Goal: Information Seeking & Learning: Learn about a topic

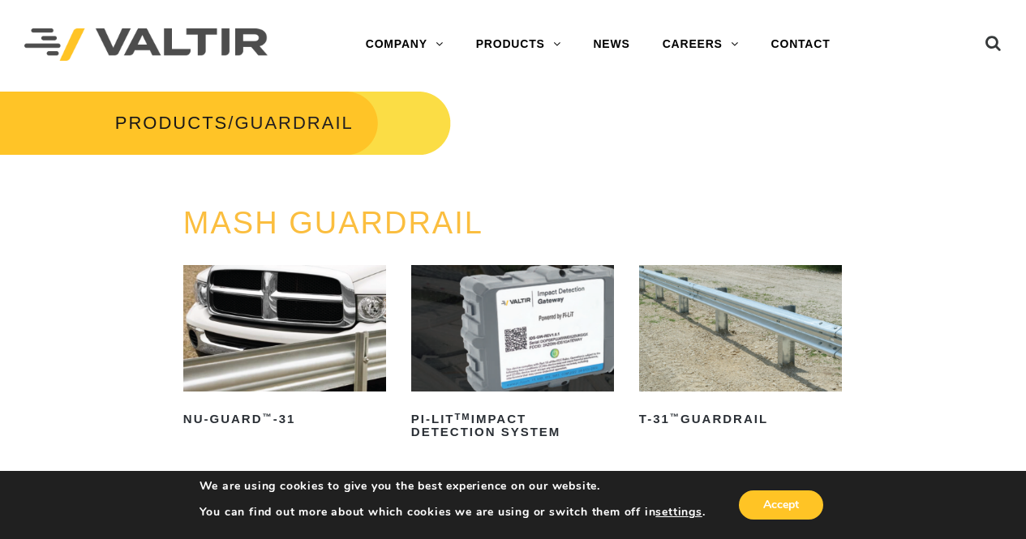
click at [643, 373] on img at bounding box center [740, 328] width 203 height 127
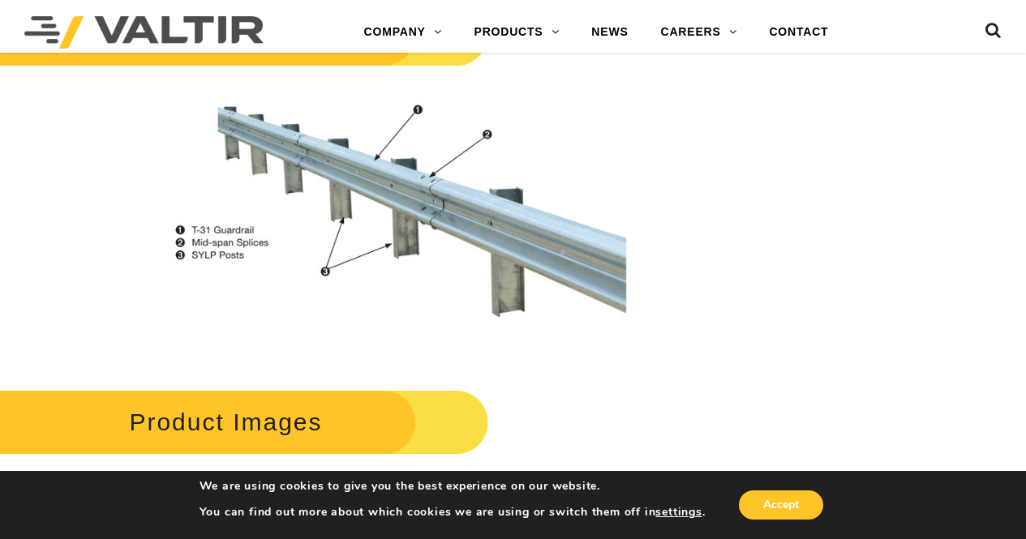
scroll to position [1130, 0]
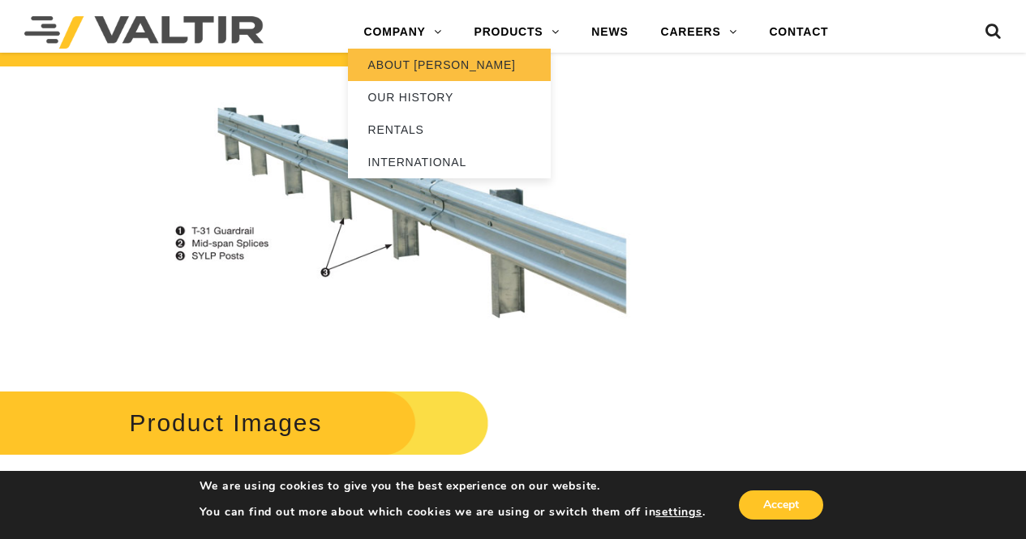
click at [524, 58] on link "ABOUT [PERSON_NAME]" at bounding box center [449, 65] width 203 height 32
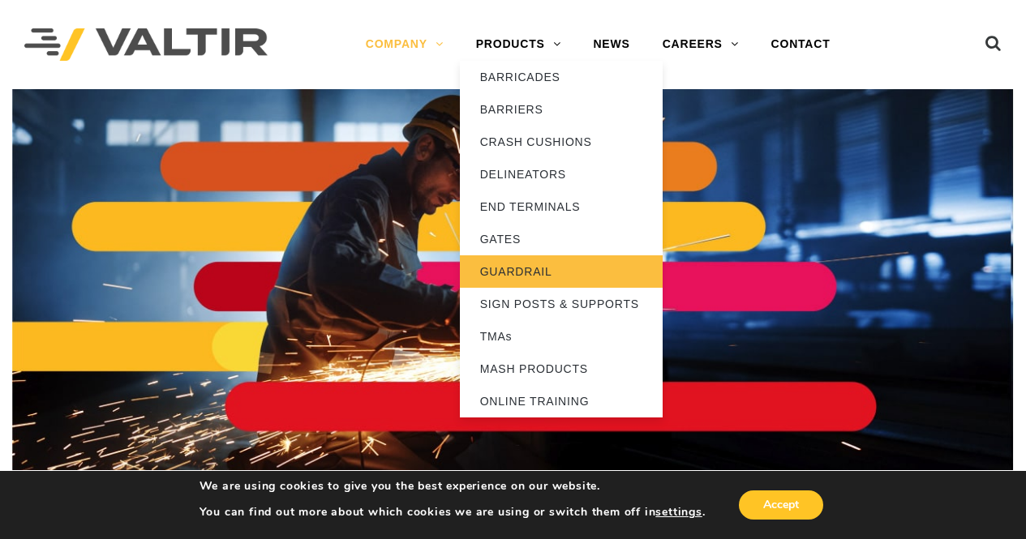
click at [536, 261] on link "GUARDRAIL" at bounding box center [561, 272] width 203 height 32
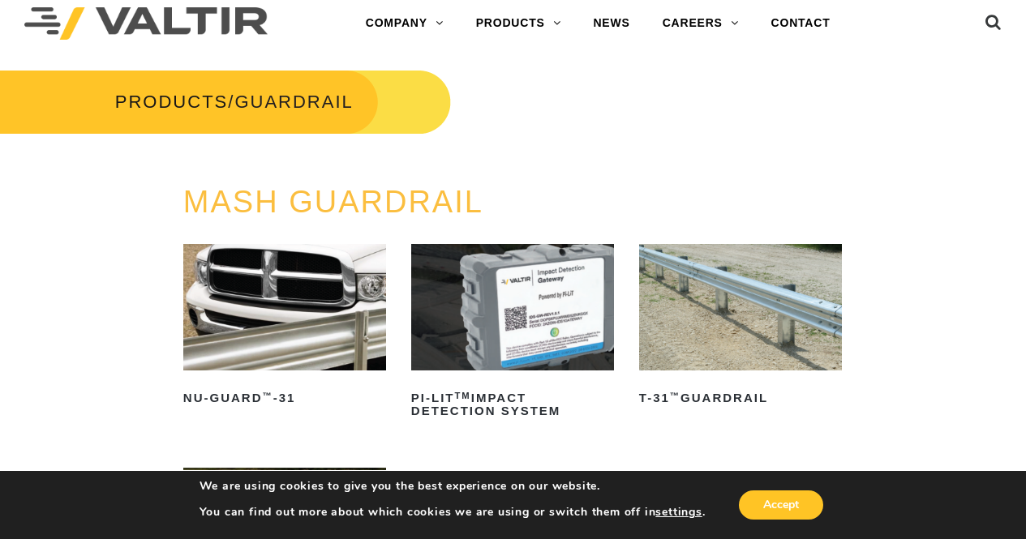
scroll to position [19, 0]
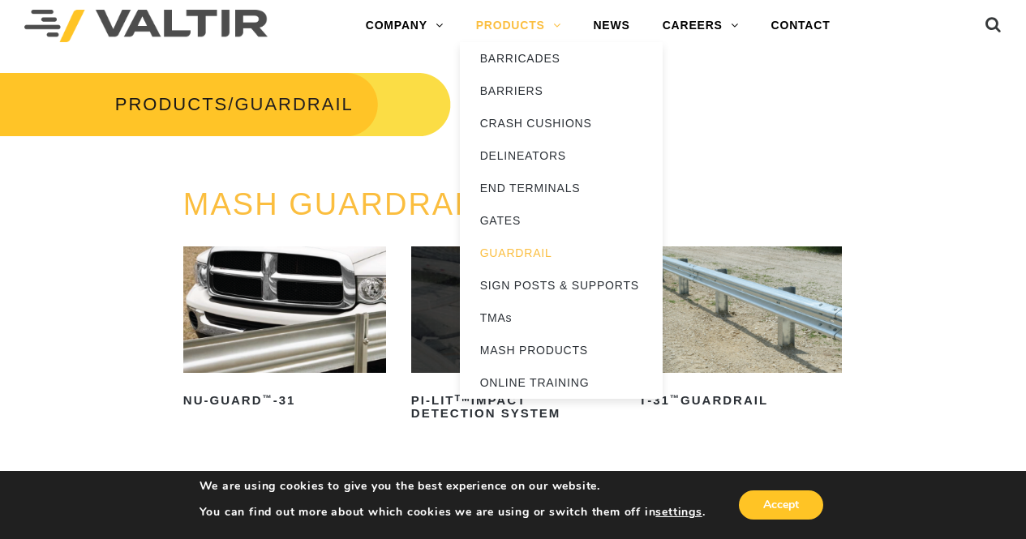
click at [546, 28] on link "PRODUCTS" at bounding box center [519, 26] width 118 height 32
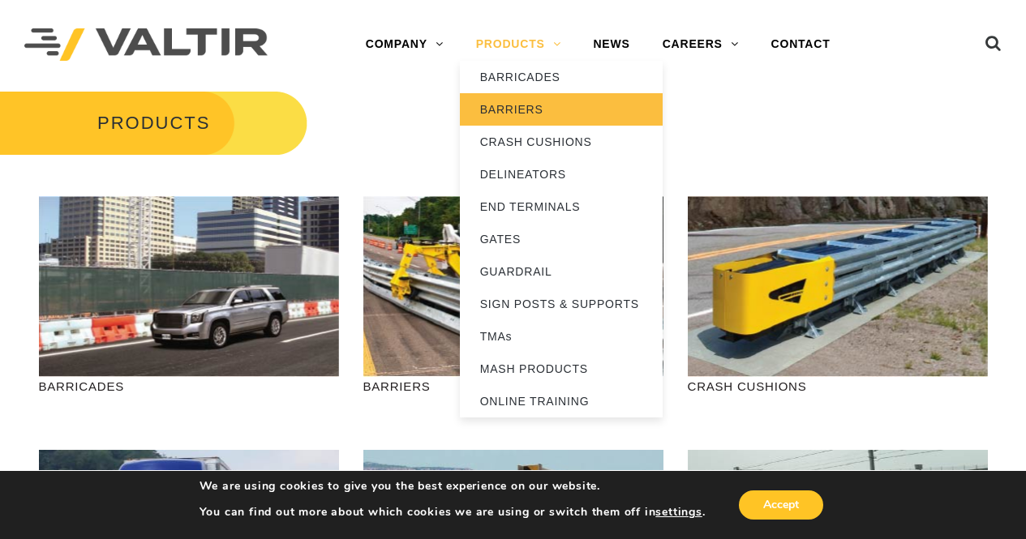
click at [531, 101] on link "BARRIERS" at bounding box center [561, 109] width 203 height 32
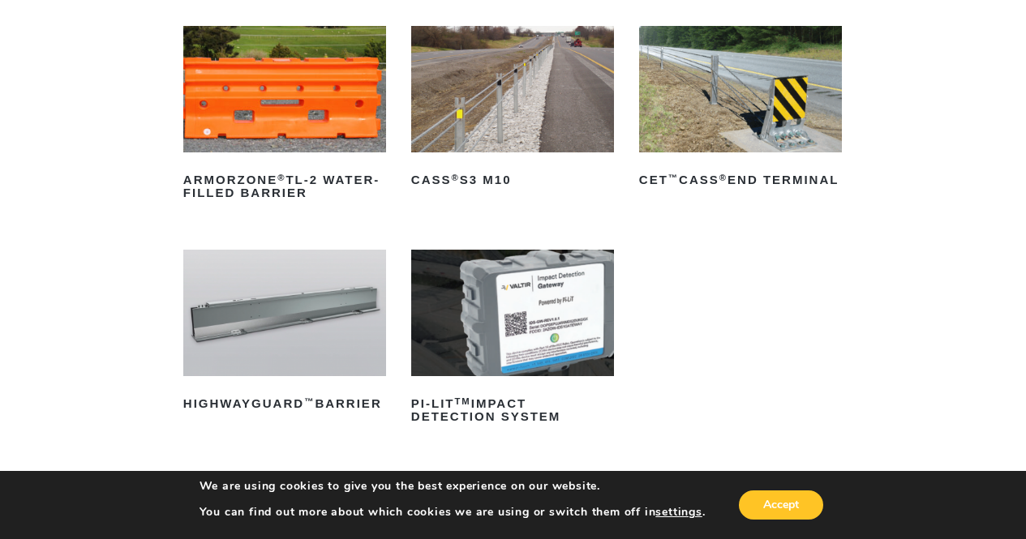
scroll to position [240, 0]
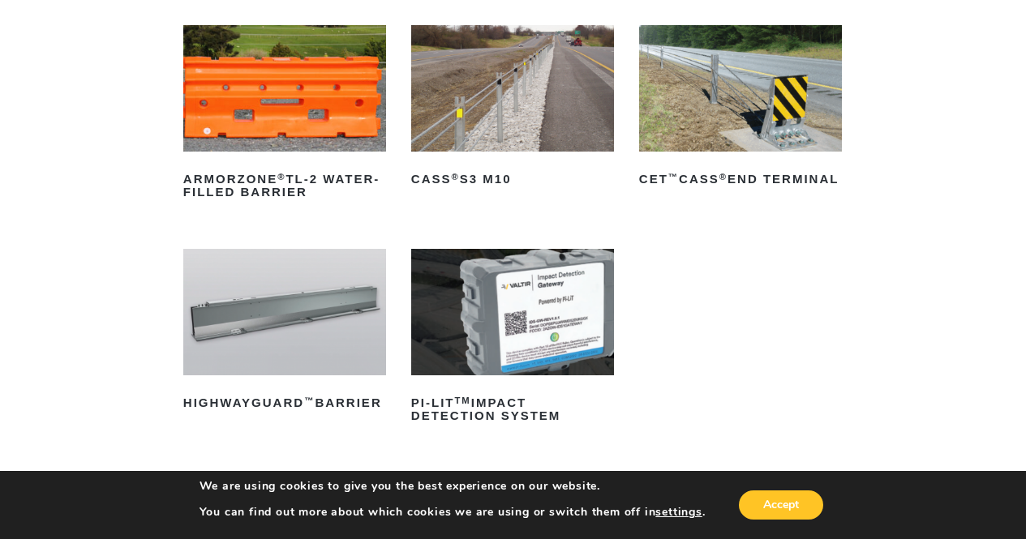
click at [299, 365] on img at bounding box center [284, 312] width 203 height 127
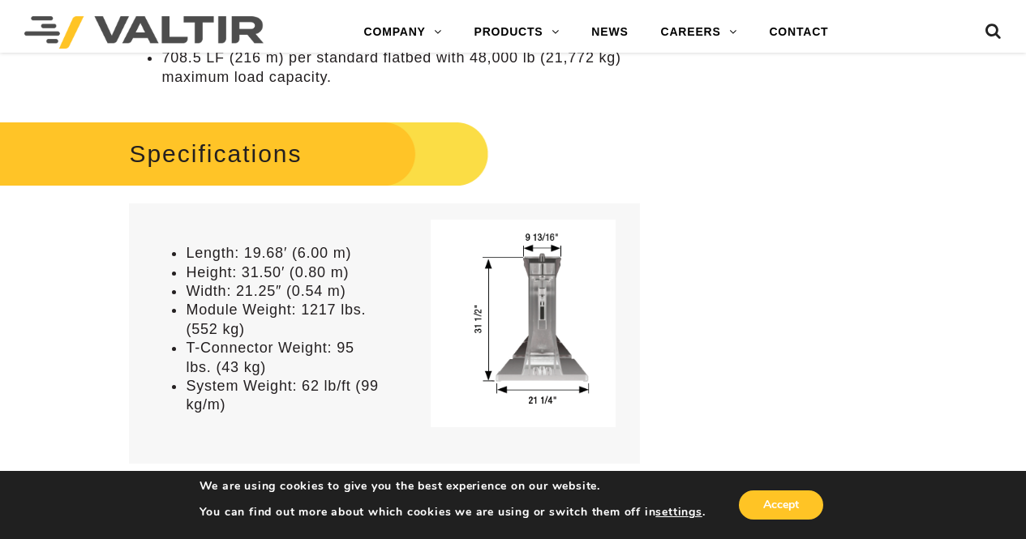
scroll to position [1211, 0]
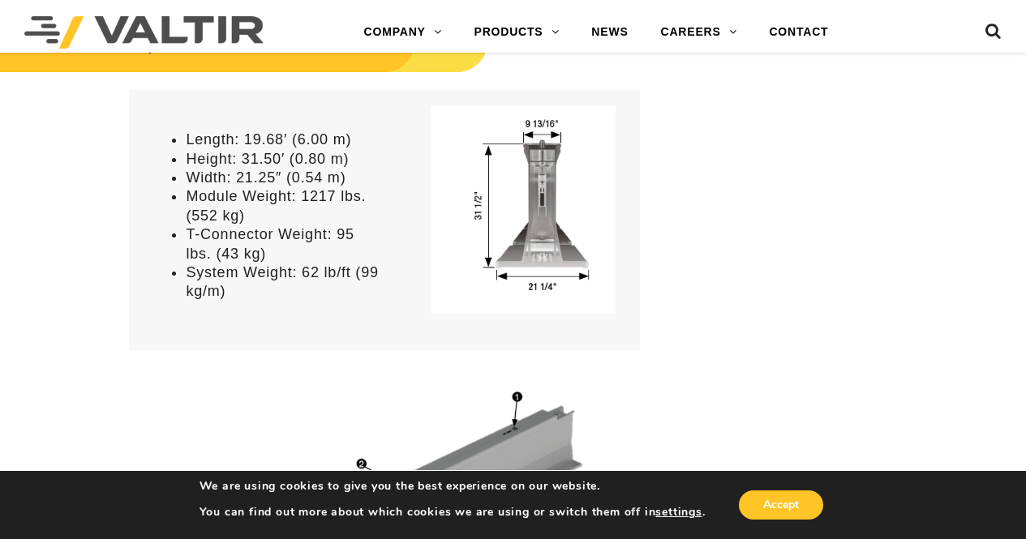
drag, startPoint x: 571, startPoint y: 389, endPoint x: 948, endPoint y: 377, distance: 377.4
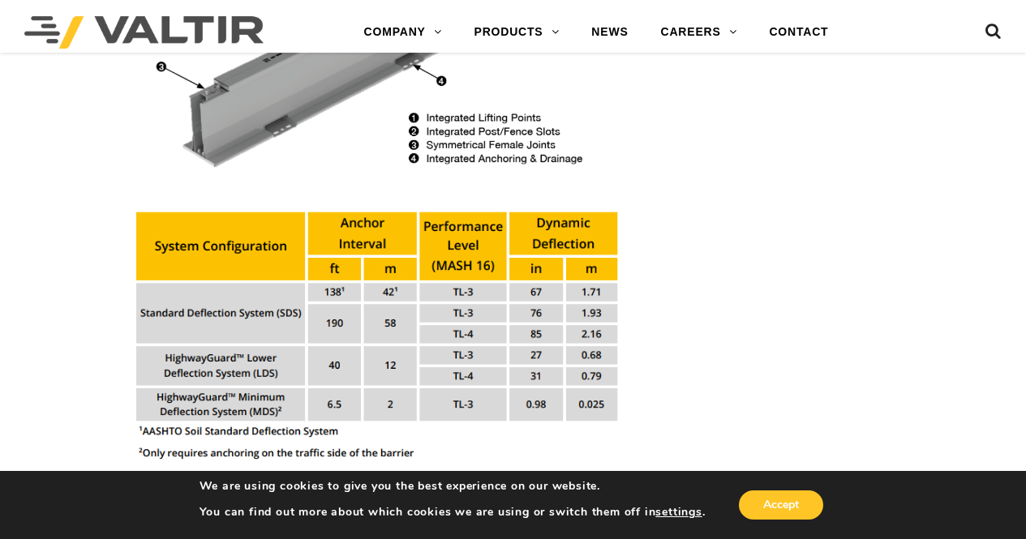
scroll to position [1717, 0]
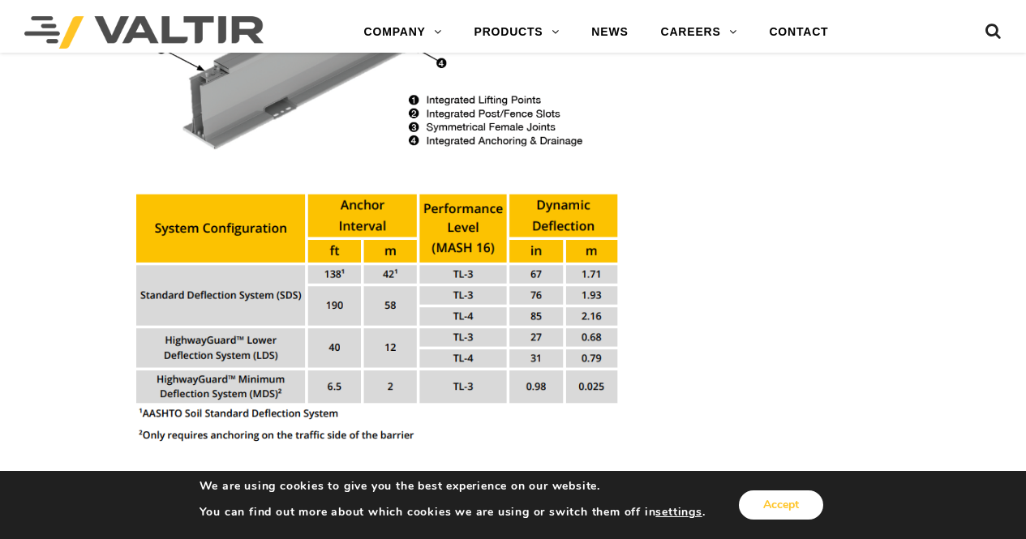
click at [778, 512] on button "Accept" at bounding box center [781, 505] width 84 height 29
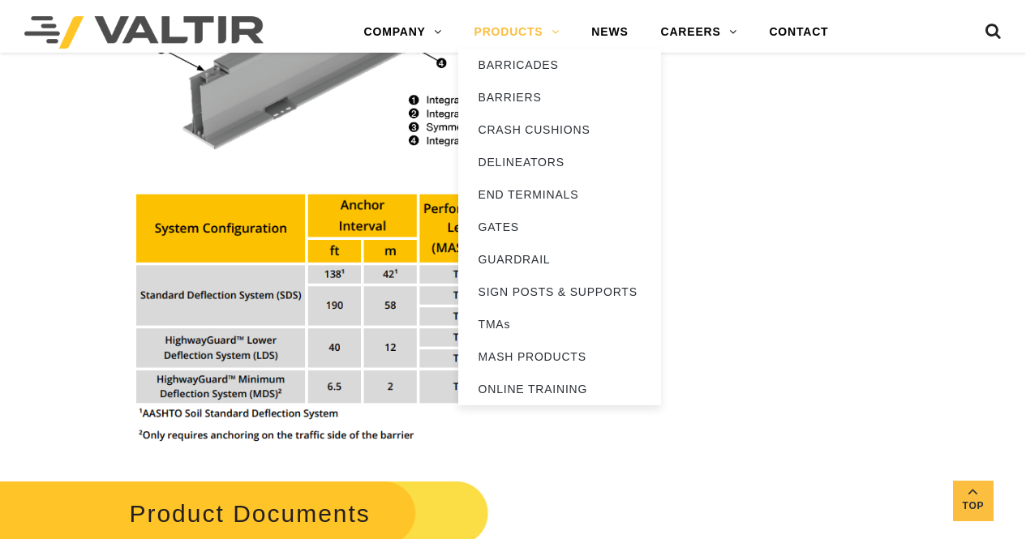
click at [526, 40] on link "PRODUCTS" at bounding box center [517, 32] width 118 height 32
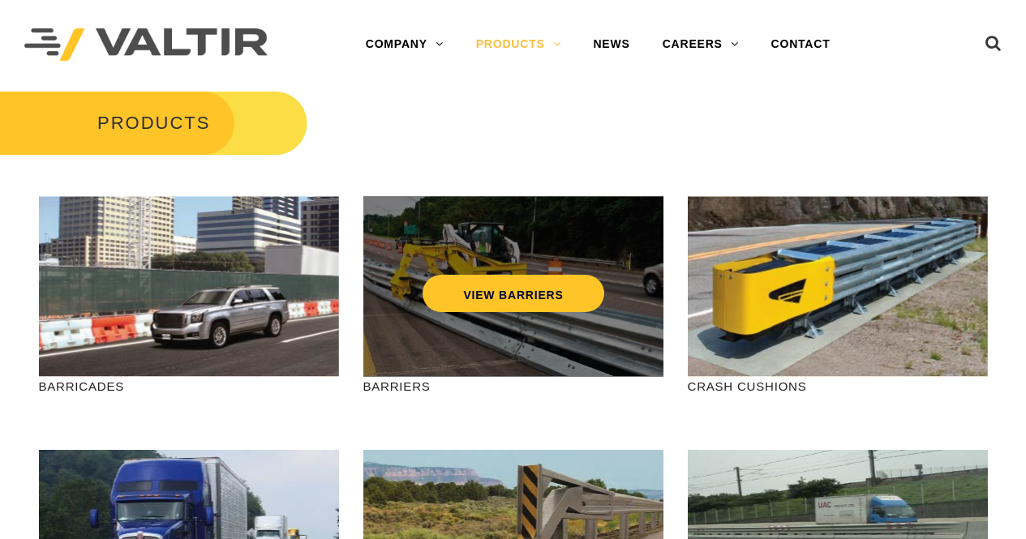
click at [504, 324] on div "VIEW BARRIERS" at bounding box center [513, 286] width 300 height 181
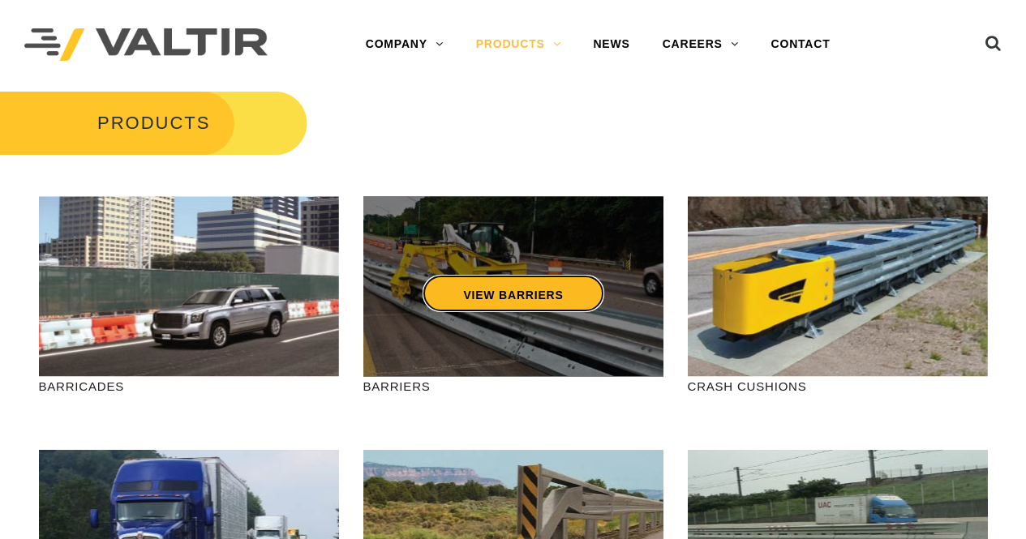
click at [505, 295] on link "VIEW BARRIERS" at bounding box center [513, 293] width 181 height 37
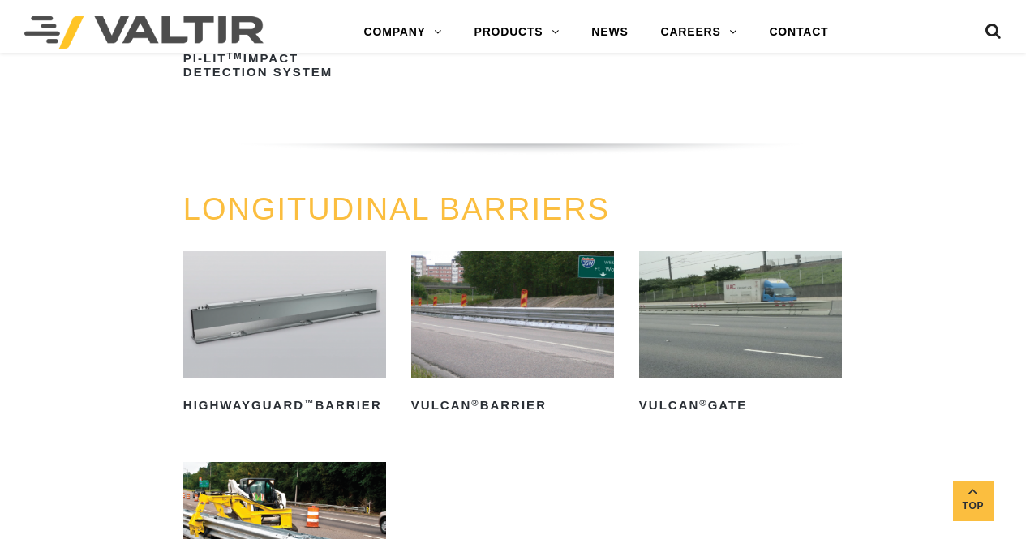
scroll to position [1367, 0]
click at [505, 295] on img at bounding box center [512, 314] width 203 height 127
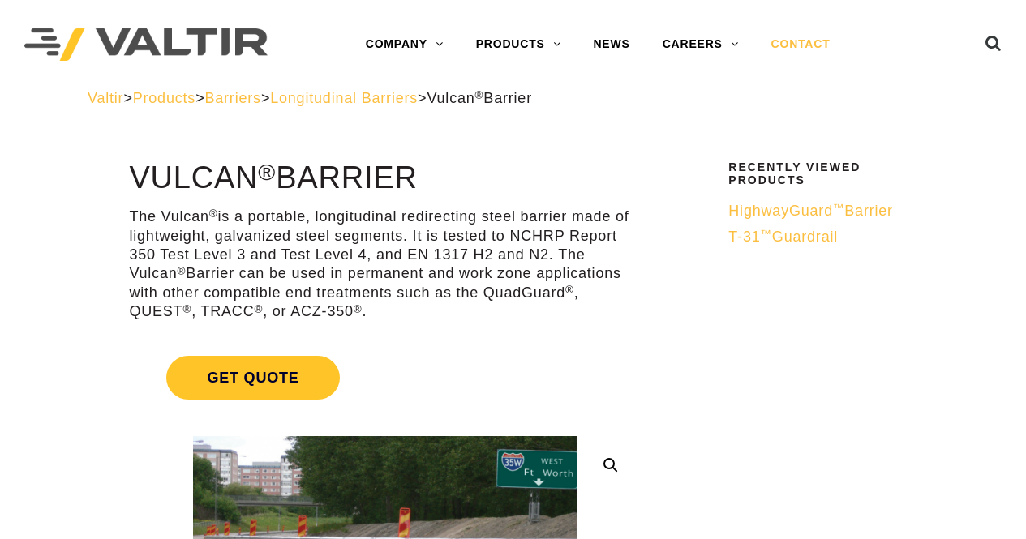
click at [791, 44] on link "CONTACT" at bounding box center [801, 44] width 92 height 32
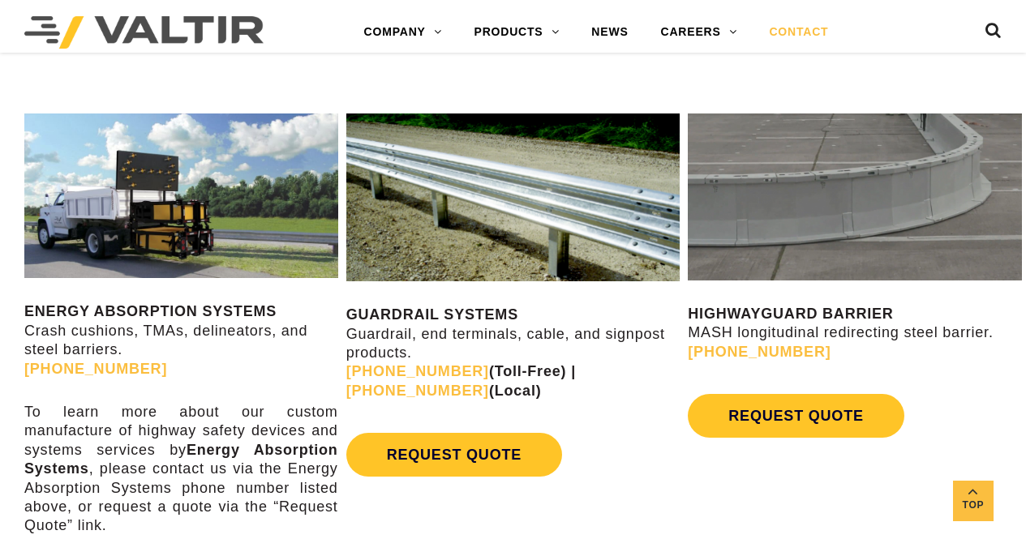
scroll to position [701, 0]
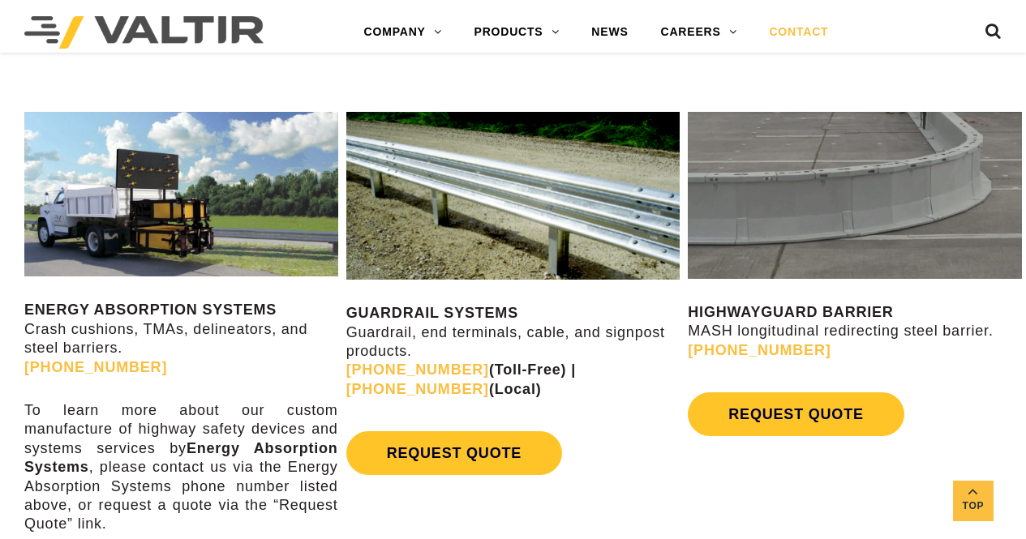
drag, startPoint x: 685, startPoint y: 324, endPoint x: 629, endPoint y: 434, distance: 123.4
click at [629, 434] on div "REQUEST QUOTE" at bounding box center [513, 453] width 334 height 60
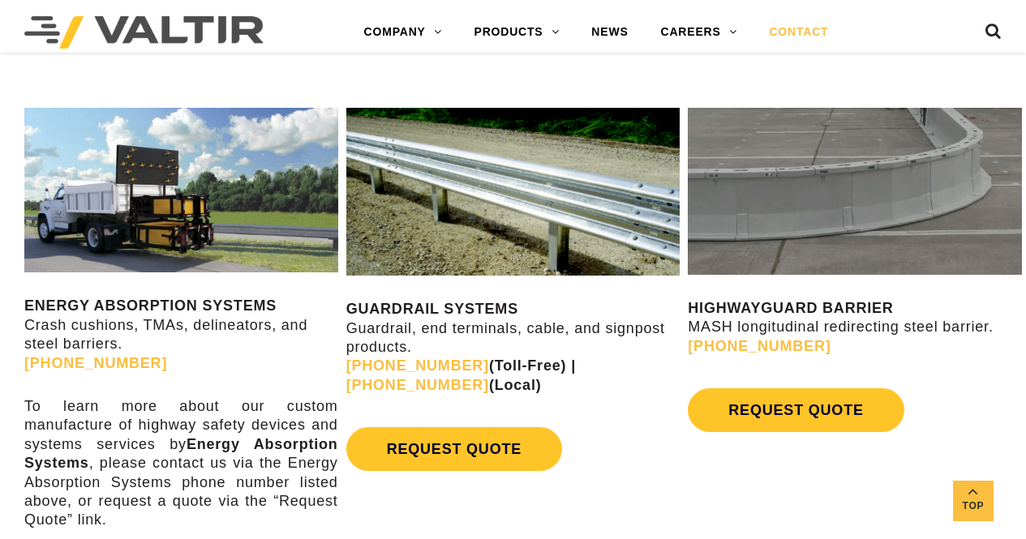
click at [834, 224] on img at bounding box center [855, 191] width 334 height 167
click at [819, 289] on div "HIGHWAYGUARD BARRIER MASH longitudinal redirecting steel barrier. (888) 323-637…" at bounding box center [855, 274] width 334 height 333
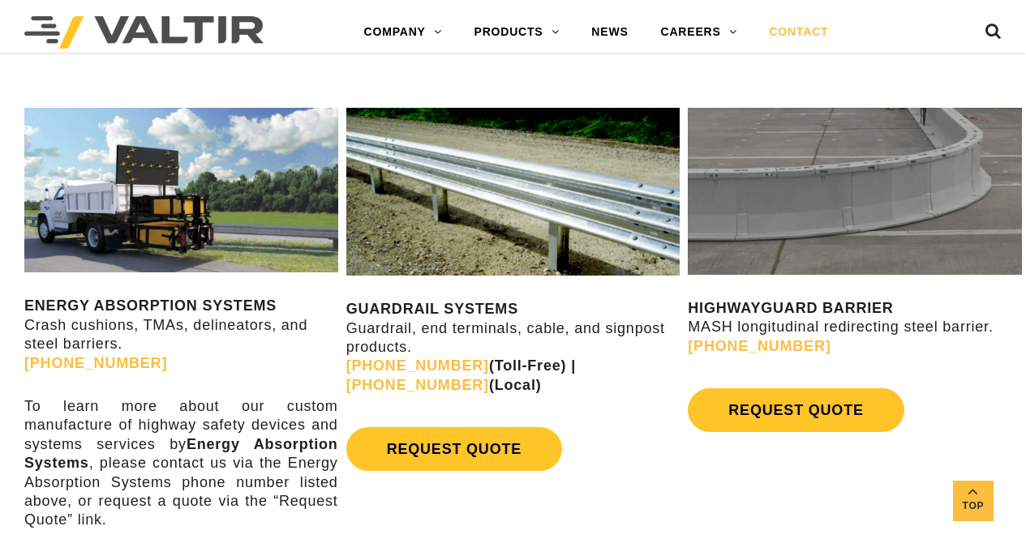
click at [806, 316] on strong "HIGHWAYGUARD BARRIER" at bounding box center [790, 308] width 205 height 16
click at [854, 211] on img at bounding box center [855, 191] width 334 height 167
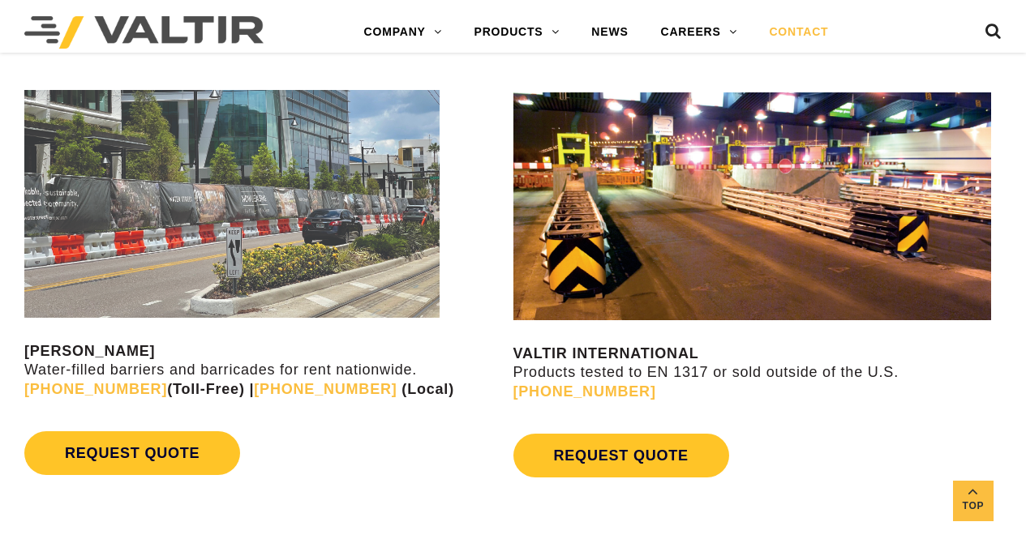
scroll to position [1307, 0]
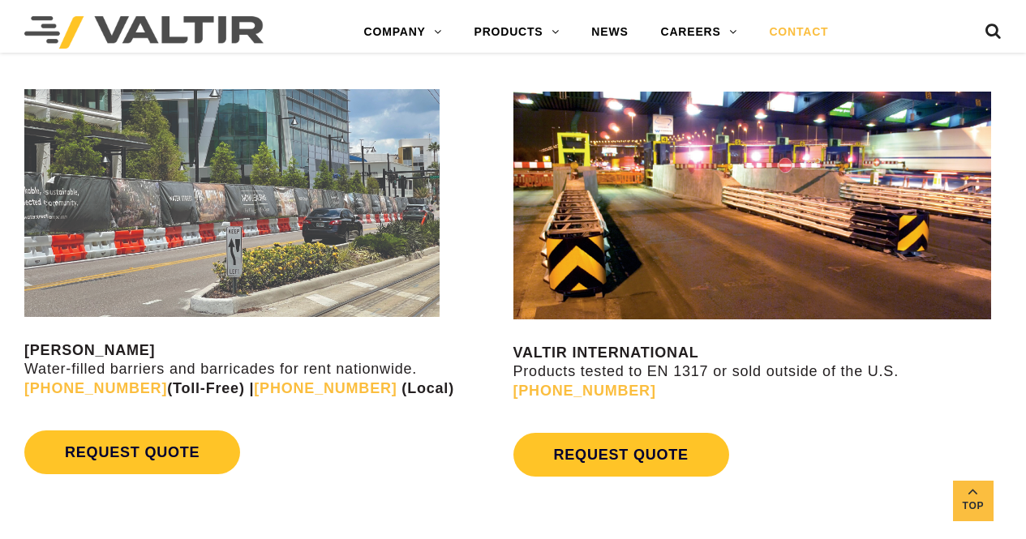
click at [714, 486] on div "VALTIR INTERNATIONAL Products tested to EN 1317 or sold outside of the U.S. +1 …" at bounding box center [771, 292] width 514 height 435
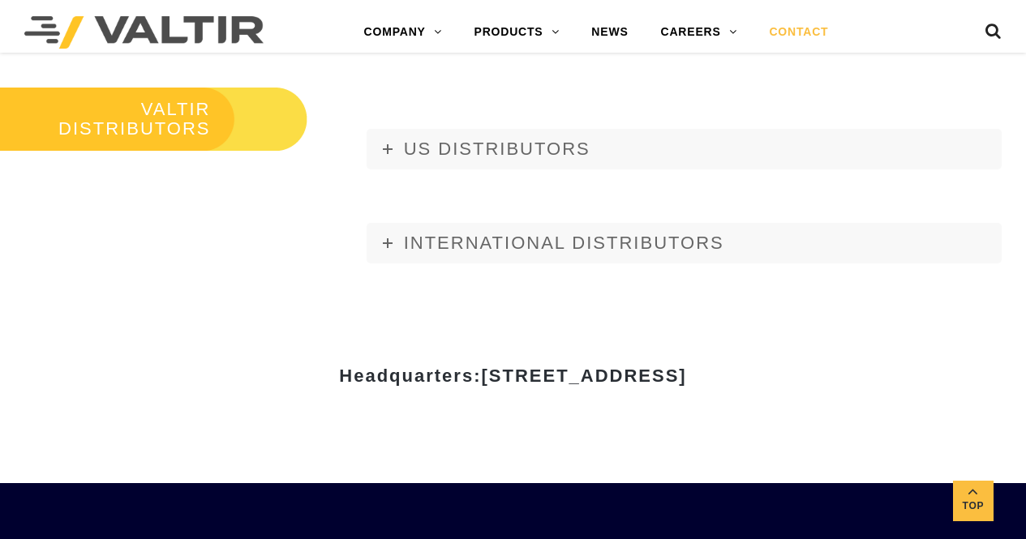
scroll to position [1829, 0]
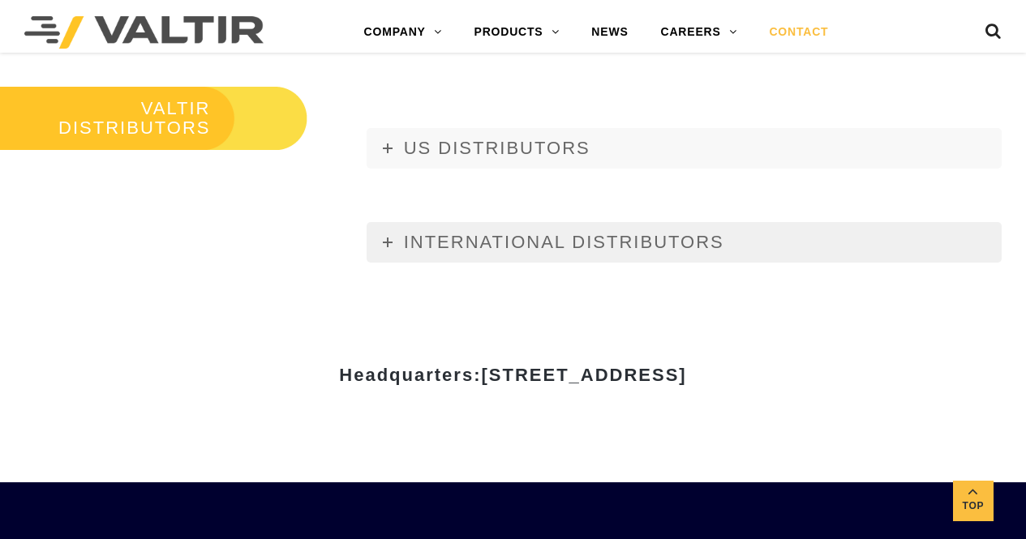
click at [404, 229] on link "INTERNATIONAL DISTRIBUTORS" at bounding box center [684, 242] width 635 height 41
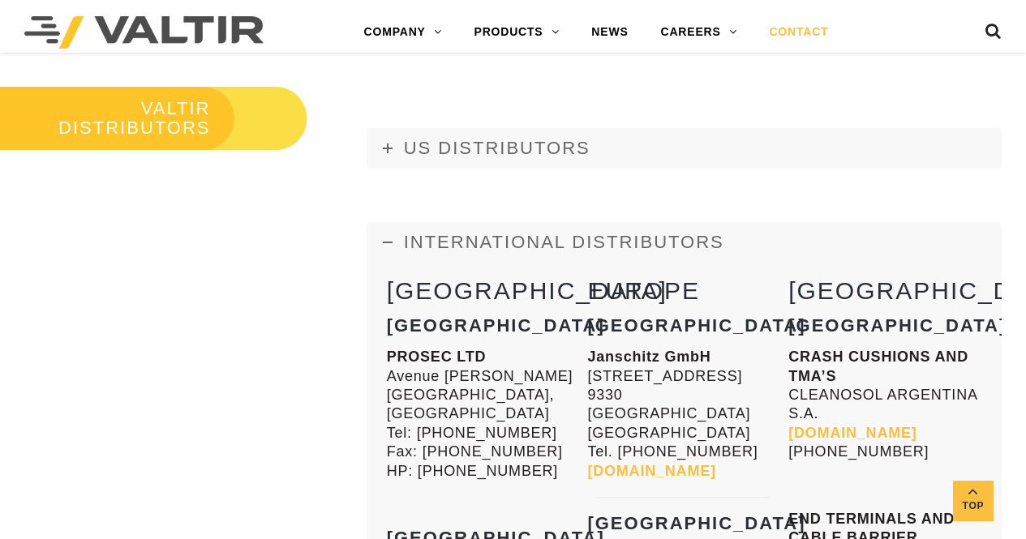
click at [745, 223] on link "INTERNATIONAL DISTRIBUTORS" at bounding box center [684, 242] width 635 height 41
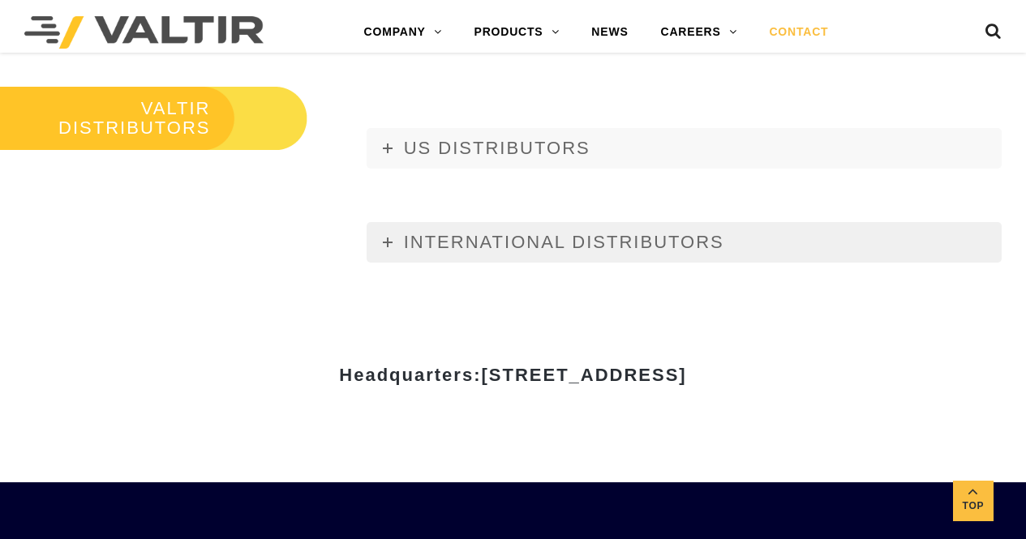
click at [733, 236] on link "INTERNATIONAL DISTRIBUTORS" at bounding box center [684, 242] width 635 height 41
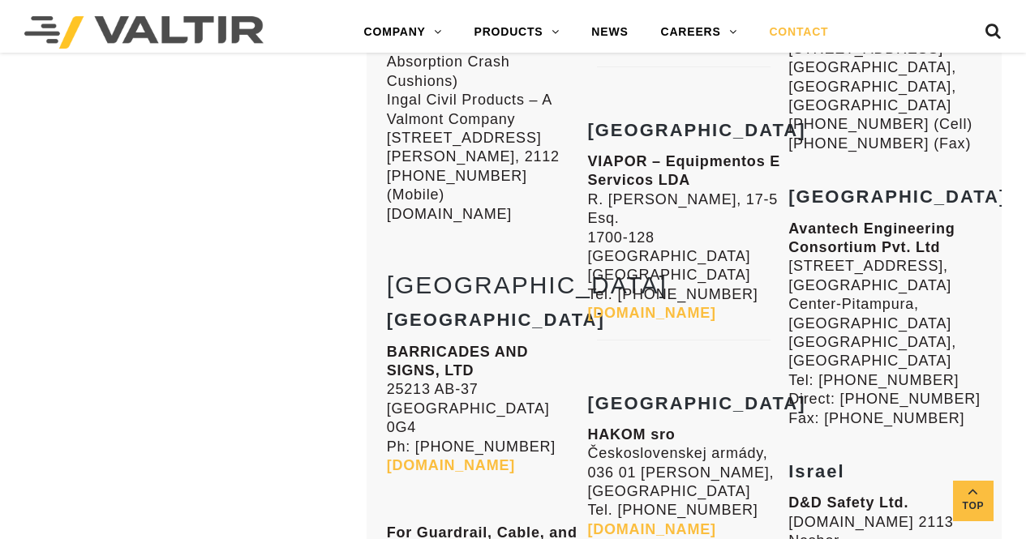
scroll to position [5345, 0]
click at [428, 457] on link "getbarricades.com" at bounding box center [451, 465] width 128 height 16
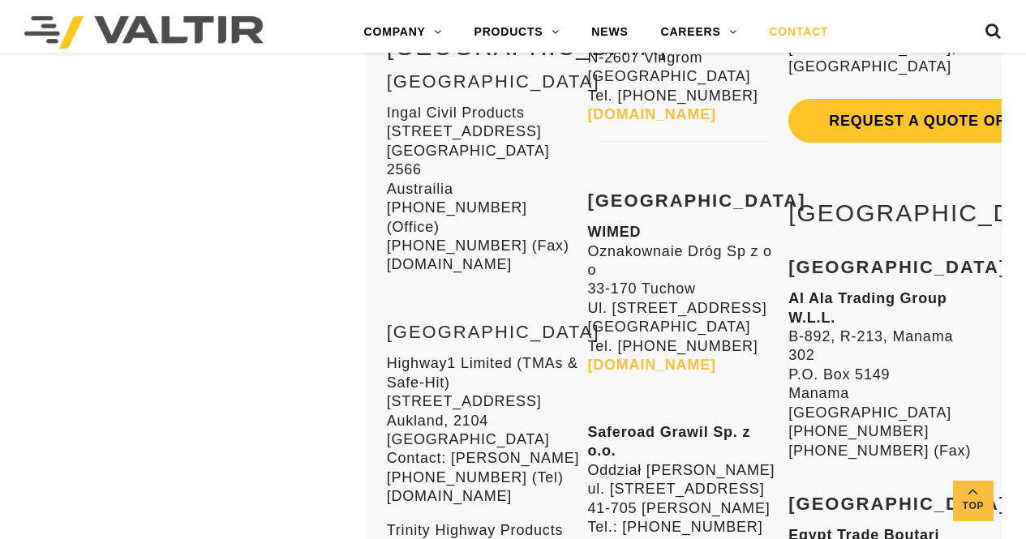
scroll to position [4837, 0]
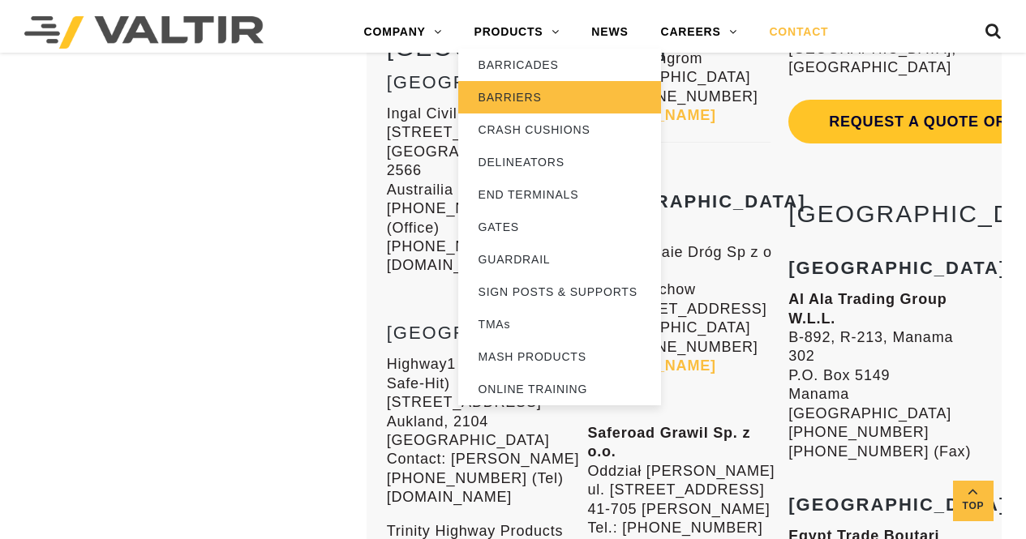
click at [498, 103] on link "BARRIERS" at bounding box center [559, 97] width 203 height 32
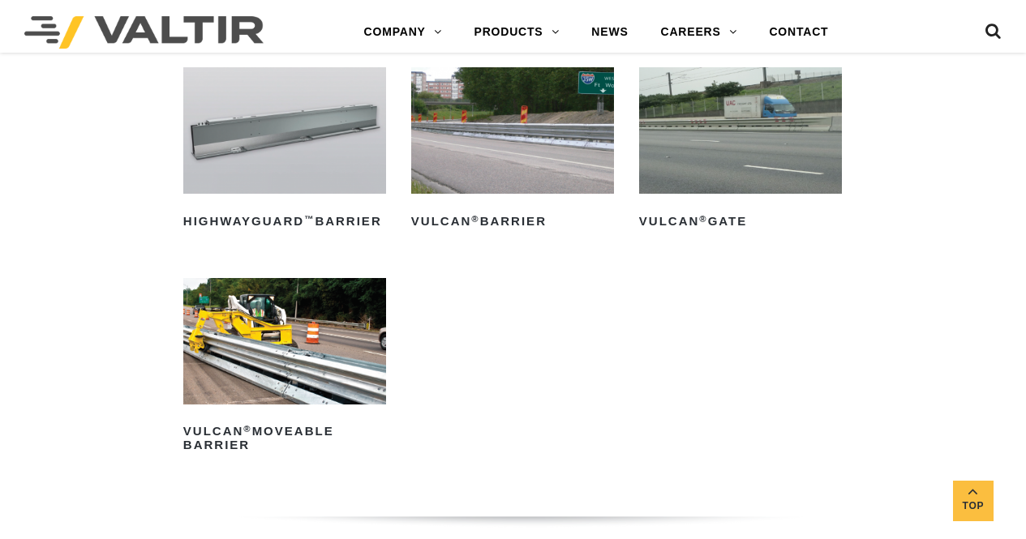
scroll to position [1551, 0]
click at [498, 103] on img at bounding box center [512, 130] width 203 height 127
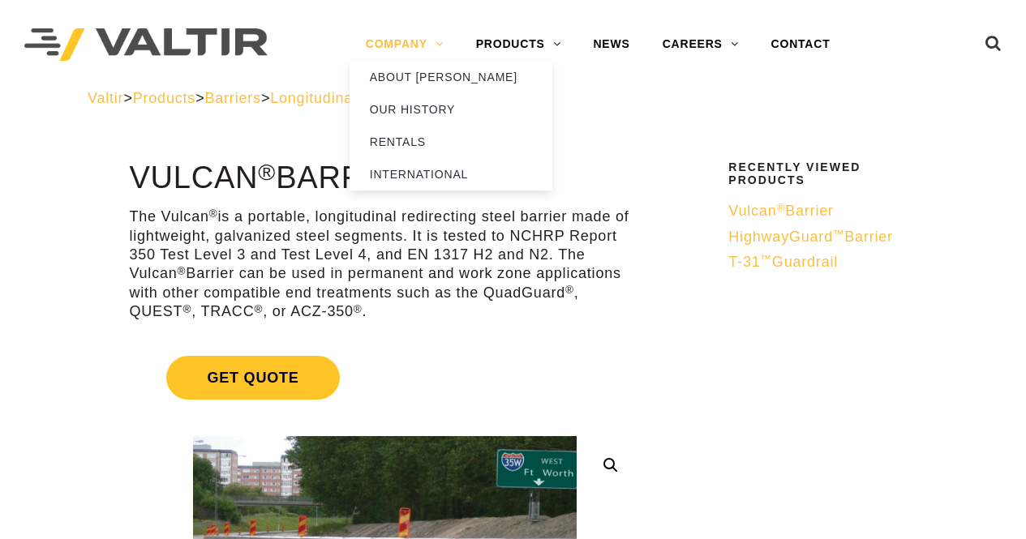
click at [433, 58] on link "COMPANY" at bounding box center [405, 44] width 110 height 32
